Goal: Task Accomplishment & Management: Use online tool/utility

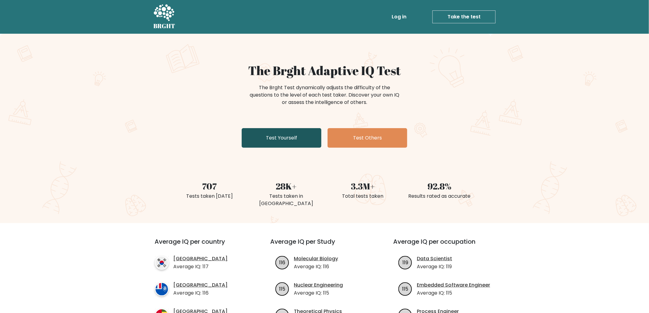
click at [289, 136] on link "Test Yourself" at bounding box center [282, 138] width 80 height 20
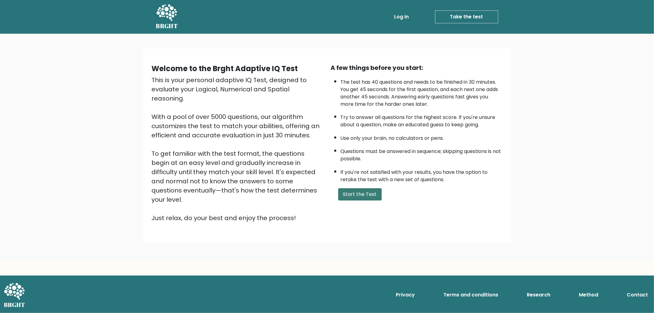
click at [357, 199] on button "Start the Test" at bounding box center [360, 194] width 44 height 12
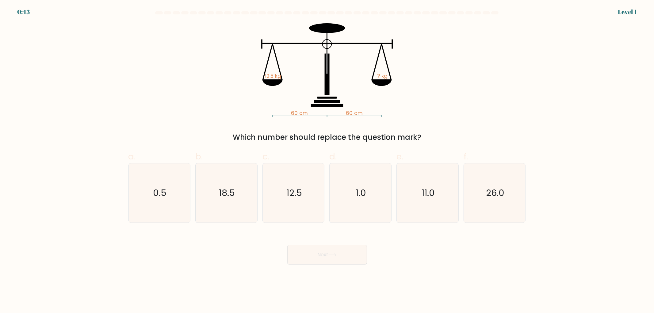
click at [465, 102] on div "60 cm 60 cm 12.5 kg ? kg Which number should replace the question mark?" at bounding box center [327, 83] width 405 height 120
drag, startPoint x: 465, startPoint y: 102, endPoint x: 457, endPoint y: 91, distance: 13.4
click at [463, 98] on div "60 cm 60 cm 12.5 kg ? kg Which number should replace the question mark?" at bounding box center [327, 83] width 405 height 120
click at [453, 91] on div "60 cm 60 cm 12.5 kg ? kg Which number should replace the question mark?" at bounding box center [327, 83] width 405 height 120
click at [464, 80] on div "60 cm 60 cm 12.5 kg ? kg Which number should replace the question mark?" at bounding box center [327, 83] width 405 height 120
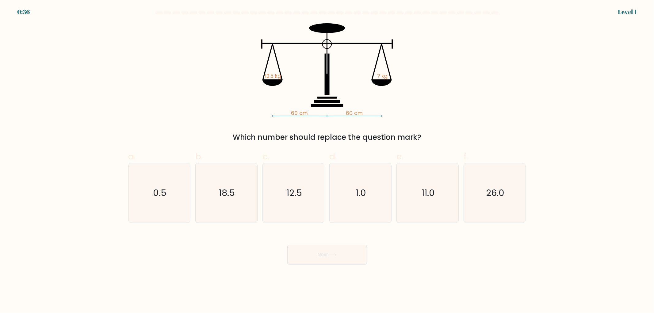
click at [464, 80] on div "60 cm 60 cm 12.5 kg ? kg Which number should replace the question mark?" at bounding box center [327, 83] width 405 height 120
click at [465, 80] on div "60 cm 60 cm 12.5 kg ? kg Which number should replace the question mark?" at bounding box center [327, 83] width 405 height 120
click at [283, 186] on icon "12.5" at bounding box center [293, 193] width 59 height 59
click at [327, 161] on input "c. 12.5" at bounding box center [327, 159] width 0 height 4
radio input "true"
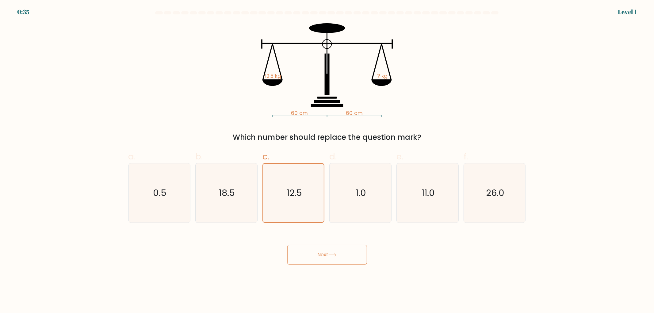
click at [336, 251] on button "Next" at bounding box center [328, 255] width 80 height 20
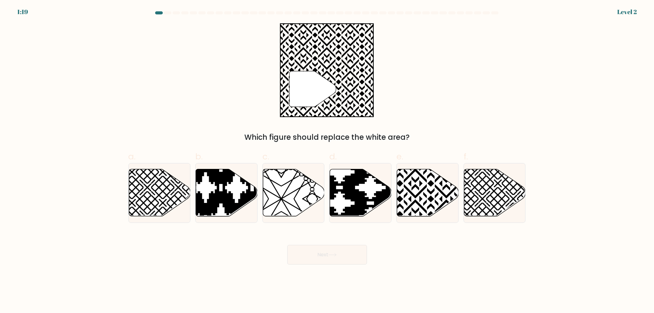
click at [222, 108] on div "" Which figure should replace the white area?" at bounding box center [327, 83] width 405 height 120
click at [213, 100] on div "" Which figure should replace the white area?" at bounding box center [327, 83] width 405 height 120
drag, startPoint x: 213, startPoint y: 101, endPoint x: 211, endPoint y: 96, distance: 5.0
click at [212, 97] on div "" Which figure should replace the white area?" at bounding box center [327, 83] width 405 height 120
drag, startPoint x: 213, startPoint y: 97, endPoint x: 243, endPoint y: 114, distance: 34.8
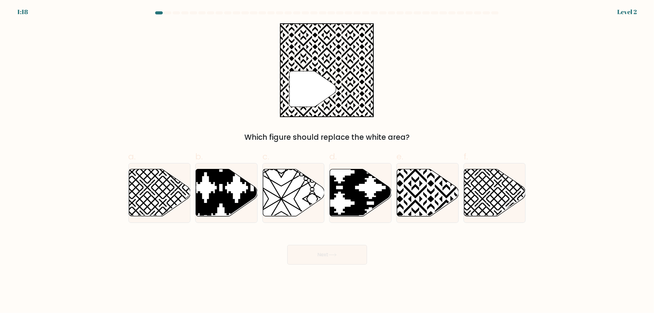
click at [213, 97] on div "" Which figure should replace the white area?" at bounding box center [327, 83] width 405 height 120
click at [413, 184] on icon at bounding box center [428, 192] width 62 height 47
click at [328, 161] on input "e." at bounding box center [327, 159] width 0 height 4
radio input "true"
click at [342, 259] on button "Next" at bounding box center [328, 255] width 80 height 20
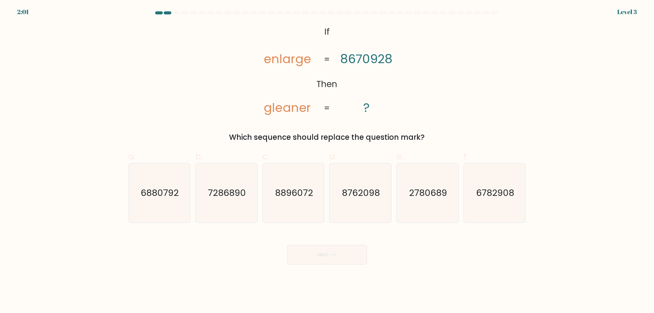
click at [176, 104] on div "@import url('https://fonts.googleapis.com/css?family=Abril+Fatface:400,100,100i…" at bounding box center [327, 83] width 405 height 120
drag, startPoint x: 176, startPoint y: 104, endPoint x: 182, endPoint y: 97, distance: 9.6
click at [180, 101] on div "@import url('https://fonts.googleapis.com/css?family=Abril+Fatface:400,100,100i…" at bounding box center [327, 83] width 405 height 120
drag, startPoint x: 188, startPoint y: 93, endPoint x: 184, endPoint y: 91, distance: 4.2
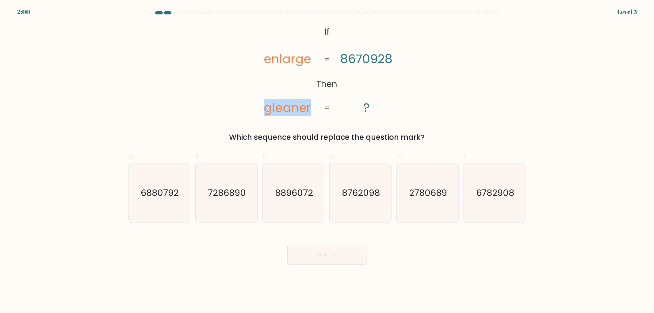
click at [185, 91] on div "@import url('https://fonts.googleapis.com/css?family=Abril+Fatface:400,100,100i…" at bounding box center [327, 83] width 405 height 120
click at [427, 191] on text "2780689" at bounding box center [428, 193] width 38 height 12
click at [328, 161] on input "e. 2780689" at bounding box center [327, 159] width 0 height 4
radio input "true"
click at [344, 258] on button "Next" at bounding box center [328, 255] width 80 height 20
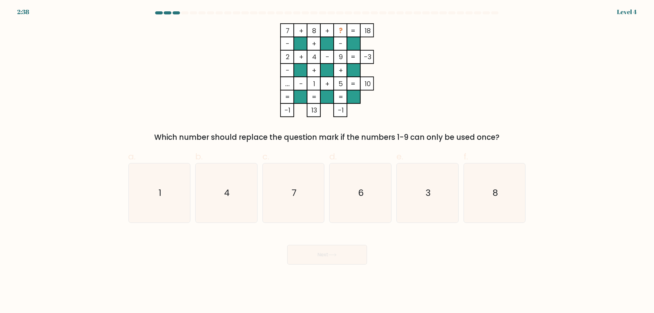
click at [461, 74] on div "7 + 8 + ? 18 - + - 2 + 4 - 9 -3 - + + ... - 1 + 5 = 10 = = = = -1 13 -1 = Which…" at bounding box center [327, 83] width 405 height 120
drag, startPoint x: 450, startPoint y: 77, endPoint x: 423, endPoint y: 71, distance: 27.5
click at [423, 71] on div "7 + 8 + ? 18 - + - 2 + 4 - 9 -3 - + + ... - 1 + 5 = 10 = = = = -1 13 -1 = Which…" at bounding box center [327, 83] width 405 height 120
drag, startPoint x: 433, startPoint y: 63, endPoint x: 430, endPoint y: 60, distance: 3.7
click at [432, 62] on div "7 + 8 + ? 18 - + - 2 + 4 - 9 -3 - + + ... - 1 + 5 = 10 = = = = -1 13 -1 = Which…" at bounding box center [327, 83] width 405 height 120
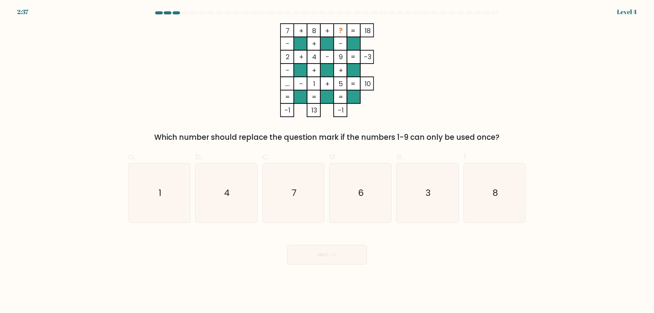
drag, startPoint x: 430, startPoint y: 60, endPoint x: 421, endPoint y: 57, distance: 9.0
click at [421, 57] on div "7 + 8 + ? 18 - + - 2 + 4 - 9 -3 - + + ... - 1 + 5 = 10 = = = = -1 13 -1 = Which…" at bounding box center [327, 83] width 405 height 120
click at [433, 186] on icon "3" at bounding box center [427, 193] width 59 height 59
click at [328, 161] on input "e. 3" at bounding box center [327, 159] width 0 height 4
radio input "true"
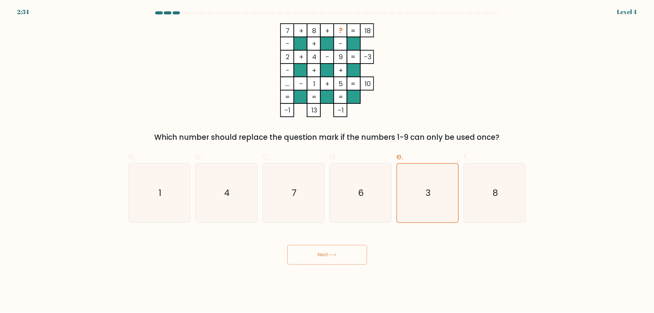
click at [332, 252] on button "Next" at bounding box center [328, 255] width 80 height 20
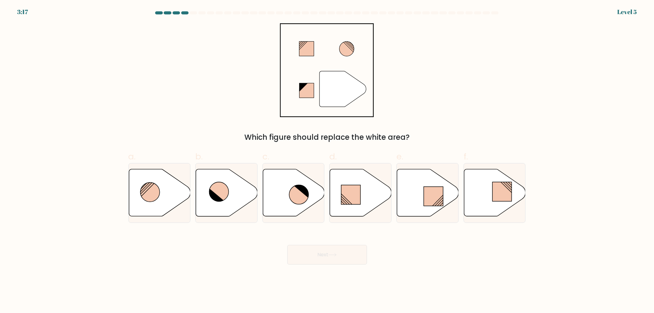
click at [469, 53] on div "" Which figure should replace the white area?" at bounding box center [327, 83] width 405 height 120
click at [467, 49] on div "" Which figure should replace the white area?" at bounding box center [327, 83] width 405 height 120
click at [467, 48] on div "" Which figure should replace the white area?" at bounding box center [327, 83] width 405 height 120
drag, startPoint x: 466, startPoint y: 52, endPoint x: 459, endPoint y: 50, distance: 6.9
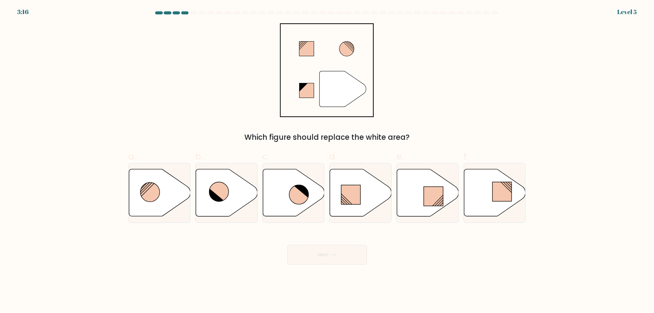
click at [465, 52] on div "" Which figure should replace the white area?" at bounding box center [327, 83] width 405 height 120
drag, startPoint x: 459, startPoint y: 50, endPoint x: 465, endPoint y: 53, distance: 5.9
click at [463, 53] on div "" Which figure should replace the white area?" at bounding box center [327, 83] width 405 height 120
drag, startPoint x: 459, startPoint y: 56, endPoint x: 447, endPoint y: 59, distance: 12.1
click at [447, 59] on div "" Which figure should replace the white area?" at bounding box center [327, 83] width 405 height 120
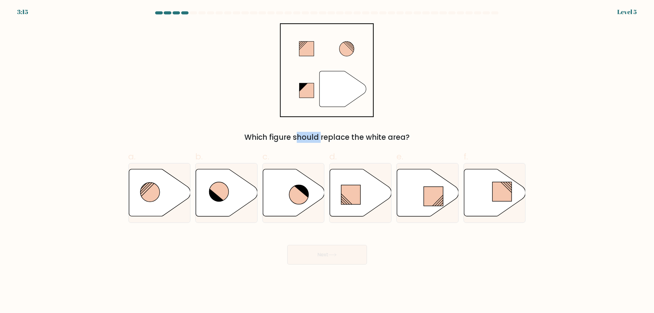
click at [447, 59] on div "" Which figure should replace the white area?" at bounding box center [327, 83] width 405 height 120
click at [450, 59] on div "" Which figure should replace the white area?" at bounding box center [327, 83] width 405 height 120
click at [459, 57] on div "" Which figure should replace the white area?" at bounding box center [327, 83] width 405 height 120
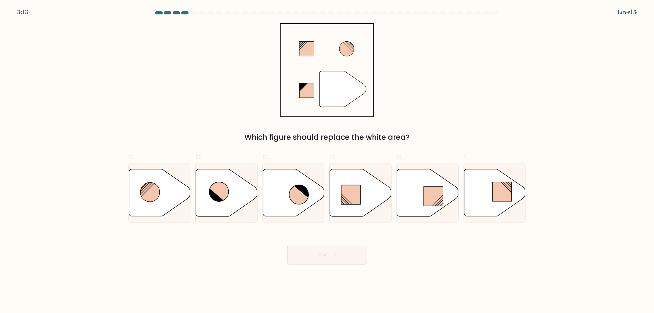
drag, startPoint x: 464, startPoint y: 57, endPoint x: 457, endPoint y: 58, distance: 6.9
click at [457, 58] on div "" Which figure should replace the white area?" at bounding box center [327, 83] width 405 height 120
drag, startPoint x: 460, startPoint y: 60, endPoint x: 453, endPoint y: 64, distance: 8.6
click at [460, 60] on div "" Which figure should replace the white area?" at bounding box center [327, 83] width 405 height 120
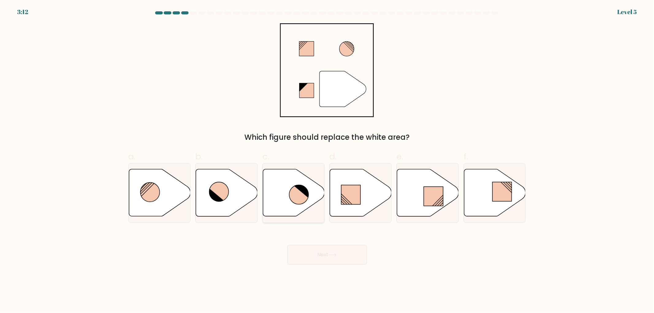
click at [285, 189] on icon at bounding box center [294, 192] width 62 height 47
click at [327, 161] on input "c." at bounding box center [327, 159] width 0 height 4
radio input "true"
click at [314, 256] on button "Next" at bounding box center [328, 255] width 80 height 20
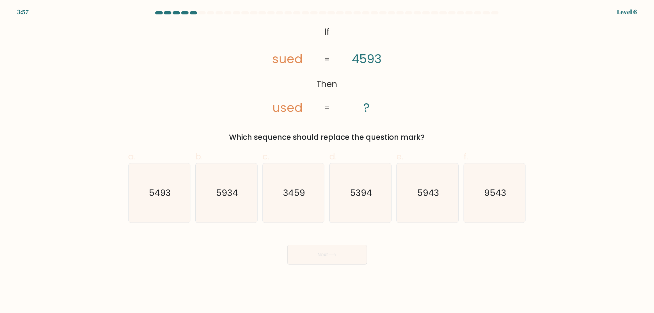
click at [495, 75] on div "@import url('https://fonts.googleapis.com/css?family=Abril+Fatface:400,100,100i…" at bounding box center [327, 83] width 405 height 120
drag, startPoint x: 465, startPoint y: 74, endPoint x: 461, endPoint y: 77, distance: 4.9
drag, startPoint x: 461, startPoint y: 77, endPoint x: 442, endPoint y: 74, distance: 18.9
click at [442, 74] on div "@import url('https://fonts.googleapis.com/css?family=Abril+Fatface:400,100,100i…" at bounding box center [327, 83] width 405 height 120
click at [446, 72] on div "@import url('https://fonts.googleapis.com/css?family=Abril+Fatface:400,100,100i…" at bounding box center [327, 83] width 405 height 120
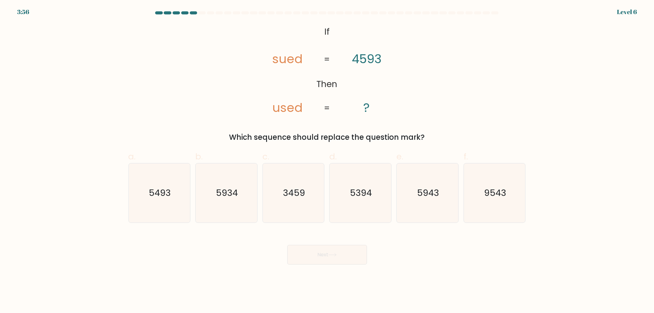
drag, startPoint x: 447, startPoint y: 69, endPoint x: 443, endPoint y: 69, distance: 4.0
click at [443, 69] on div "@import url('https://fonts.googleapis.com/css?family=Abril+Fatface:400,100,100i…" at bounding box center [327, 83] width 405 height 120
click at [137, 170] on icon "5493" at bounding box center [159, 193] width 59 height 59
click at [327, 161] on input "a. 5493" at bounding box center [327, 159] width 0 height 4
radio input "true"
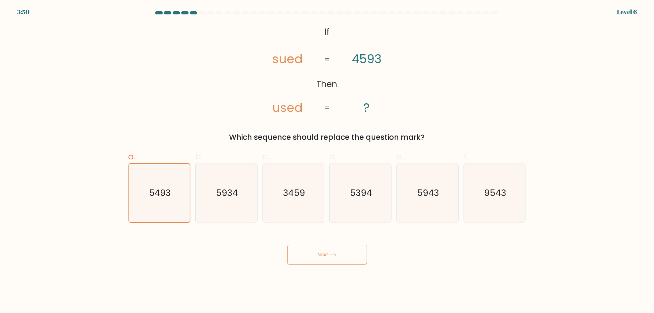
click at [332, 254] on icon at bounding box center [333, 254] width 8 height 3
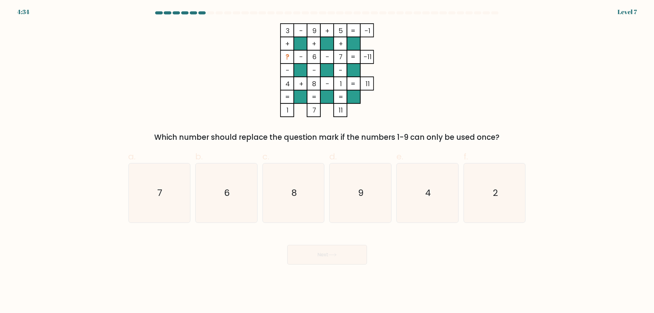
drag, startPoint x: 464, startPoint y: 53, endPoint x: 461, endPoint y: 52, distance: 3.7
click at [463, 53] on div "3 - 9 + 5 -1 + + + ? - 6 - 7 -11 - - - 4 + 8 - 1 = 11 = = = = 1 7 11 = Which nu…" at bounding box center [327, 83] width 405 height 120
drag, startPoint x: 450, startPoint y: 59, endPoint x: 441, endPoint y: 61, distance: 9.9
drag, startPoint x: 441, startPoint y: 61, endPoint x: 431, endPoint y: 60, distance: 9.9
click at [431, 60] on div "3 - 9 + 5 -1 + + + ? - 6 - 7 -11 - - - 4 + 8 - 1 = 11 = = = = 1 7 11 = Which nu…" at bounding box center [327, 83] width 405 height 120
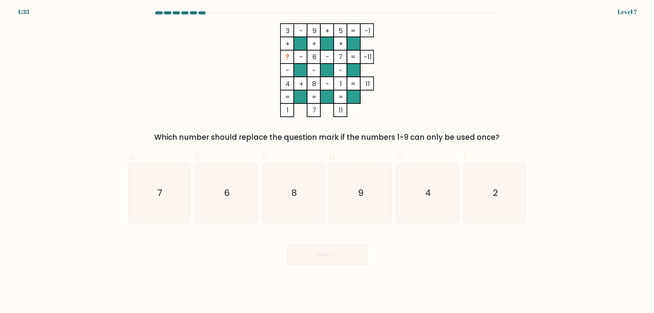
drag, startPoint x: 445, startPoint y: 57, endPoint x: 428, endPoint y: 48, distance: 19.8
click at [428, 48] on div "3 - 9 + 5 -1 + + + ? - 6 - 7 -11 - - - 4 + 8 - 1 = 11 = = = = 1 7 11 = Which nu…" at bounding box center [327, 83] width 405 height 120
click at [430, 50] on div "3 - 9 + 5 -1 + + + ? - 6 - 7 -11 - - - 4 + 8 - 1 = 11 = = = = 1 7 11 = Which nu…" at bounding box center [327, 83] width 405 height 120
click at [431, 51] on div "3 - 9 + 5 -1 + + + ? - 6 - 7 -11 - - - 4 + 8 - 1 = 11 = = = = 1 7 11 = Which nu…" at bounding box center [327, 83] width 405 height 120
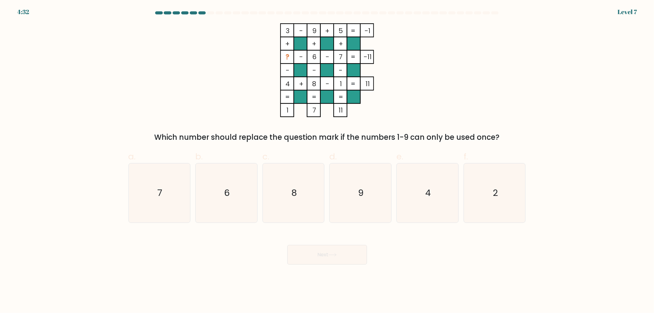
click at [425, 52] on div "3 - 9 + 5 -1 + + + ? - 6 - 7 -11 - - - 4 + 8 - 1 = 11 = = = = 1 7 11 = Which nu…" at bounding box center [327, 83] width 405 height 120
click at [421, 56] on div "3 - 9 + 5 -1 + + + ? - 6 - 7 -11 - - - 4 + 8 - 1 = 11 = = = = 1 7 11 = Which nu…" at bounding box center [327, 83] width 405 height 120
click at [491, 203] on icon "2" at bounding box center [494, 193] width 59 height 59
click at [328, 161] on input "f. 2" at bounding box center [327, 159] width 0 height 4
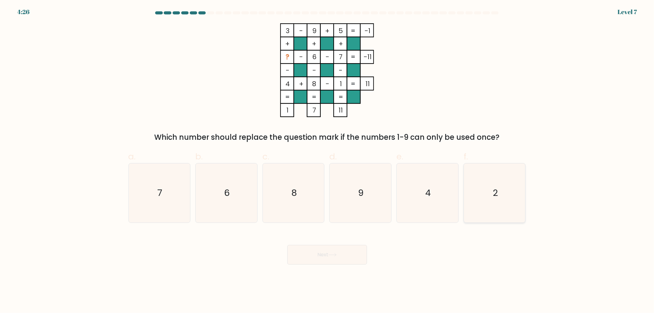
radio input "true"
click at [341, 255] on button "Next" at bounding box center [328, 255] width 80 height 20
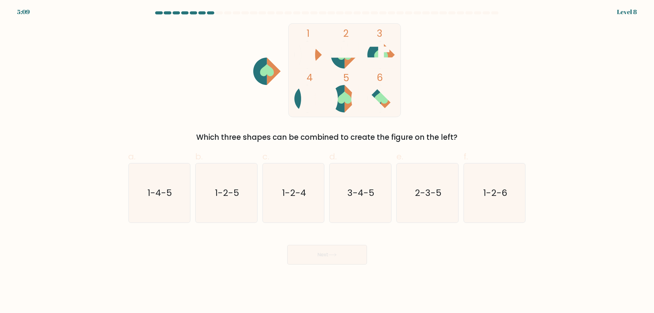
drag, startPoint x: 486, startPoint y: 88, endPoint x: 478, endPoint y: 88, distance: 8.3
click at [483, 91] on div "1 2 3 4 5 6 Which three shapes can be combined to create the figure on the left?" at bounding box center [327, 83] width 405 height 120
drag, startPoint x: 478, startPoint y: 88, endPoint x: 473, endPoint y: 93, distance: 6.5
drag, startPoint x: 473, startPoint y: 93, endPoint x: 461, endPoint y: 91, distance: 12.7
click at [461, 91] on div "1 2 3 4 5 6 Which three shapes can be combined to create the figure on the left?" at bounding box center [327, 83] width 405 height 120
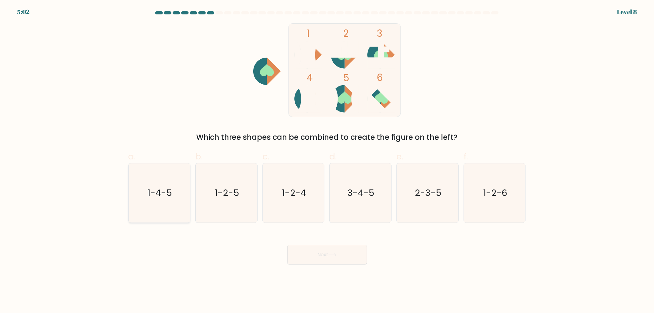
click at [174, 198] on icon "1-4-5" at bounding box center [159, 193] width 59 height 59
click at [327, 161] on input "a. 1-4-5" at bounding box center [327, 159] width 0 height 4
radio input "true"
click at [330, 252] on button "Next" at bounding box center [328, 255] width 80 height 20
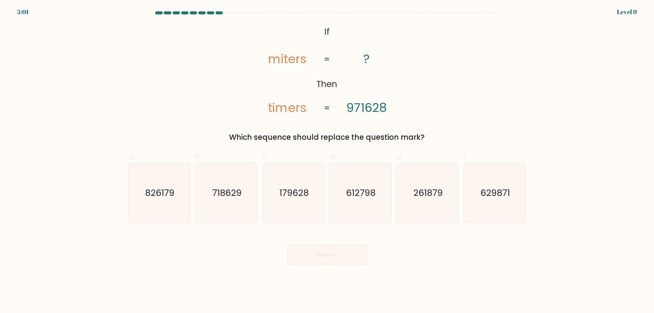
click at [455, 62] on div "@import url('https://fonts.googleapis.com/css?family=Abril+Fatface:400,100,100i…" at bounding box center [327, 83] width 405 height 120
click at [446, 70] on div "@import url('https://fonts.googleapis.com/css?family=Abril+Fatface:400,100,100i…" at bounding box center [327, 83] width 405 height 120
drag, startPoint x: 456, startPoint y: 68, endPoint x: 453, endPoint y: 67, distance: 3.2
click at [456, 64] on div "@import url('https://fonts.googleapis.com/css?family=Abril+Fatface:400,100,100i…" at bounding box center [327, 83] width 405 height 120
drag, startPoint x: 453, startPoint y: 67, endPoint x: 447, endPoint y: 71, distance: 6.8
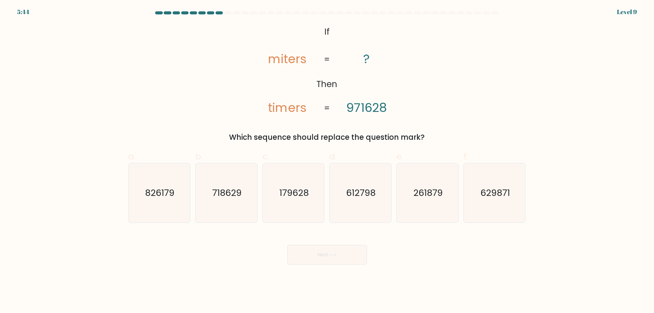
click at [440, 65] on div "@import url('https://fonts.googleapis.com/css?family=Abril+Fatface:400,100,100i…" at bounding box center [327, 83] width 405 height 120
click at [431, 53] on div "@import url('https://fonts.googleapis.com/css?family=Abril+Fatface:400,100,100i…" at bounding box center [327, 83] width 405 height 120
drag, startPoint x: 443, startPoint y: 62, endPoint x: 440, endPoint y: 61, distance: 3.3
click at [440, 61] on div "@import url('https://fonts.googleapis.com/css?family=Abril+Fatface:400,100,100i…" at bounding box center [327, 83] width 405 height 120
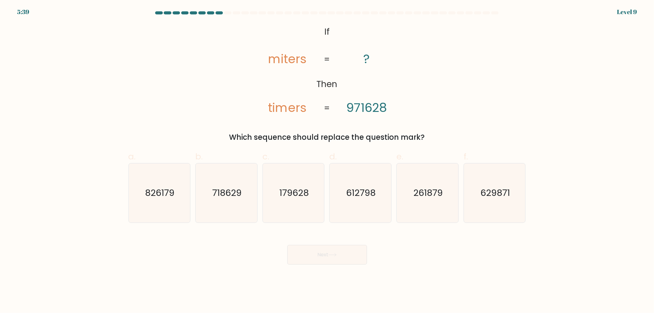
drag, startPoint x: 446, startPoint y: 120, endPoint x: 446, endPoint y: 114, distance: 5.6
click at [446, 120] on div "@import url('https://fonts.googleapis.com/css?family=Abril+Fatface:400,100,100i…" at bounding box center [327, 83] width 405 height 120
click at [448, 90] on div "@import url('https://fonts.googleapis.com/css?family=Abril+Fatface:400,100,100i…" at bounding box center [327, 83] width 405 height 120
drag, startPoint x: 446, startPoint y: 83, endPoint x: 429, endPoint y: 80, distance: 16.9
click at [429, 80] on div "@import url('https://fonts.googleapis.com/css?family=Abril+Fatface:400,100,100i…" at bounding box center [327, 83] width 405 height 120
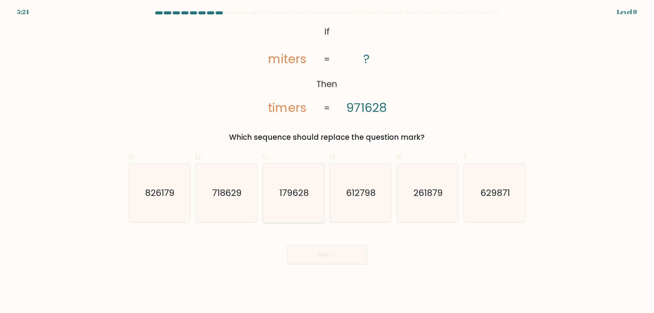
click at [298, 207] on icon "179628" at bounding box center [293, 193] width 59 height 59
click at [327, 161] on input "c. 179628" at bounding box center [327, 159] width 0 height 4
radio input "true"
click at [330, 250] on button "Next" at bounding box center [328, 255] width 80 height 20
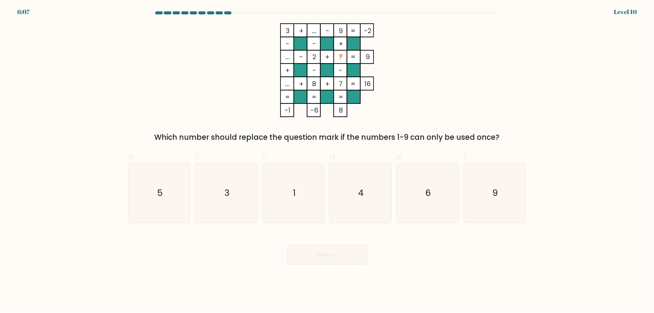
click at [482, 58] on div "3 + ... - 9 -2 - - + ... - 2 + ? 9 + - - ... + 8 + 7 = 16 = = = = -1 -6 8 = Whi…" at bounding box center [327, 83] width 405 height 120
drag, startPoint x: 481, startPoint y: 58, endPoint x: 479, endPoint y: 62, distance: 4.5
drag, startPoint x: 479, startPoint y: 62, endPoint x: 468, endPoint y: 63, distance: 11.1
click at [468, 63] on div "3 + ... - 9 -2 - - + ... - 2 + ? 9 + - - ... + 8 + 7 = 16 = = = = -1 -6 8 = Whi…" at bounding box center [327, 83] width 405 height 120
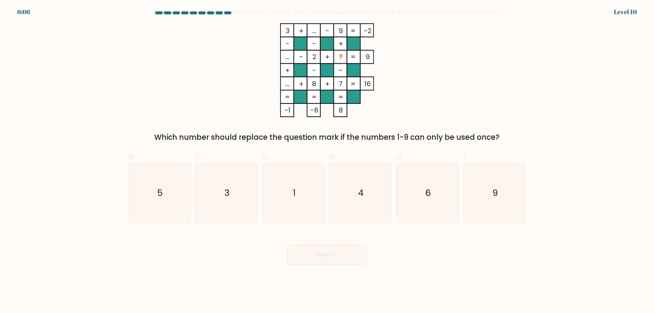
drag, startPoint x: 465, startPoint y: 66, endPoint x: 461, endPoint y: 64, distance: 4.7
click at [461, 64] on div "3 + ... - 9 -2 - - + ... - 2 + ? 9 + - - ... + 8 + 7 = 16 = = = = -1 -6 8 = Whi…" at bounding box center [327, 83] width 405 height 120
click at [431, 174] on icon "6" at bounding box center [427, 193] width 59 height 59
click at [328, 161] on input "e. 6" at bounding box center [327, 159] width 0 height 4
radio input "true"
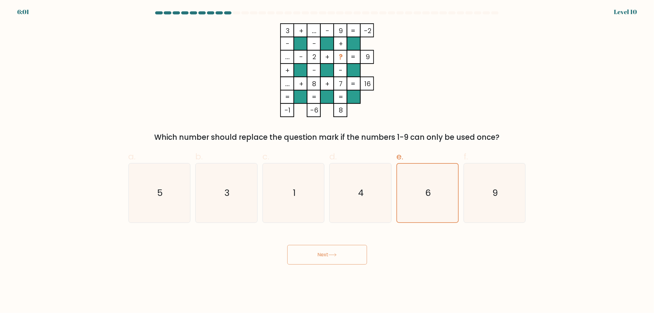
click at [337, 260] on button "Next" at bounding box center [328, 255] width 80 height 20
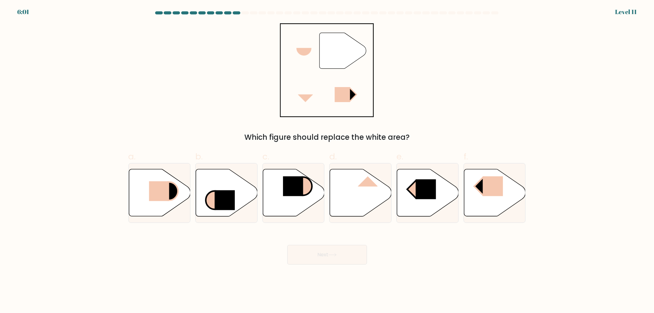
click at [454, 99] on div "" Which figure should replace the white area?" at bounding box center [327, 83] width 405 height 120
click at [450, 101] on div "" Which figure should replace the white area?" at bounding box center [327, 83] width 405 height 120
drag, startPoint x: 450, startPoint y: 101, endPoint x: 461, endPoint y: 95, distance: 12.9
click at [452, 100] on div "" Which figure should replace the white area?" at bounding box center [327, 83] width 405 height 120
drag, startPoint x: 461, startPoint y: 95, endPoint x: 447, endPoint y: 95, distance: 14.1
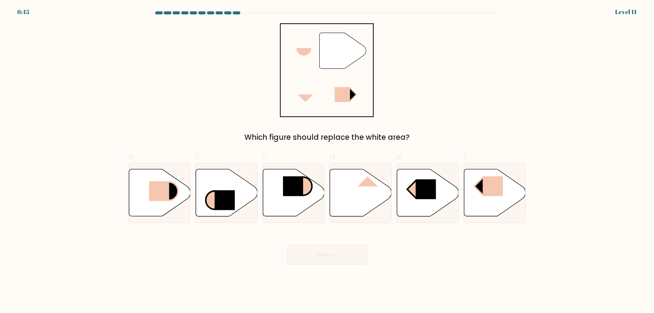
click at [447, 95] on div "" Which figure should replace the white area?" at bounding box center [327, 83] width 405 height 120
drag, startPoint x: 451, startPoint y: 86, endPoint x: 446, endPoint y: 86, distance: 5.2
click at [446, 86] on div "" Which figure should replace the white area?" at bounding box center [327, 83] width 405 height 120
click at [446, 87] on div "" Which figure should replace the white area?" at bounding box center [327, 83] width 405 height 120
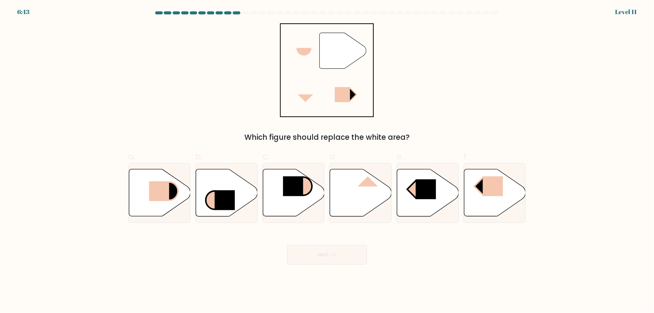
click at [447, 87] on div "" Which figure should replace the white area?" at bounding box center [327, 83] width 405 height 120
click at [191, 179] on div "a." at bounding box center [159, 186] width 67 height 72
click at [166, 189] on rect at bounding box center [159, 191] width 20 height 20
click at [327, 161] on input "a." at bounding box center [327, 159] width 0 height 4
radio input "true"
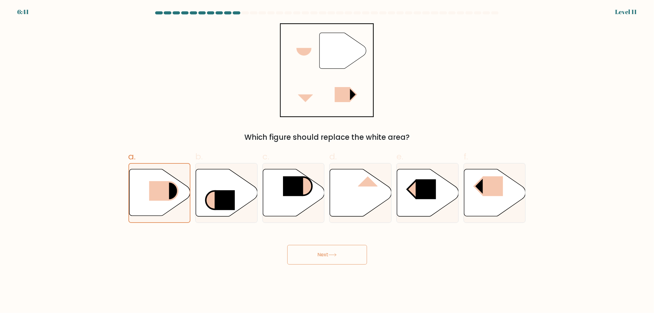
click at [351, 252] on button "Next" at bounding box center [328, 255] width 80 height 20
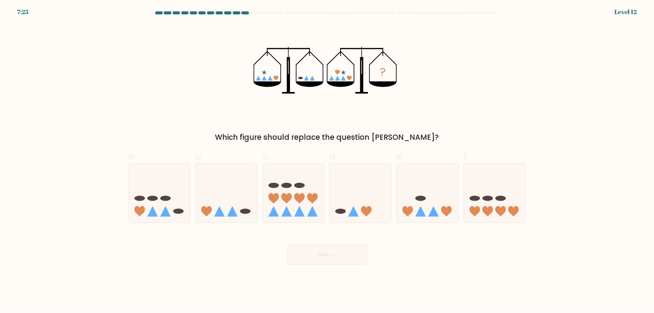
click at [469, 93] on div "? Which figure should replace the question mark?" at bounding box center [327, 83] width 405 height 120
click at [465, 90] on div "? Which figure should replace the question mark?" at bounding box center [327, 83] width 405 height 120
click at [372, 173] on icon at bounding box center [361, 193] width 62 height 51
click at [328, 161] on input "d." at bounding box center [327, 159] width 0 height 4
radio input "true"
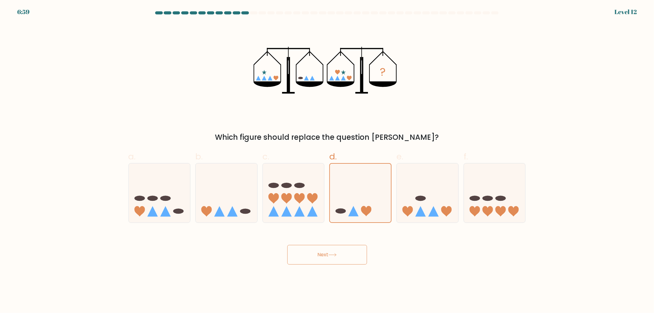
click at [342, 265] on body "6:59 Level 12" at bounding box center [327, 156] width 654 height 313
click at [338, 257] on button "Next" at bounding box center [328, 255] width 80 height 20
